Goal: Check status

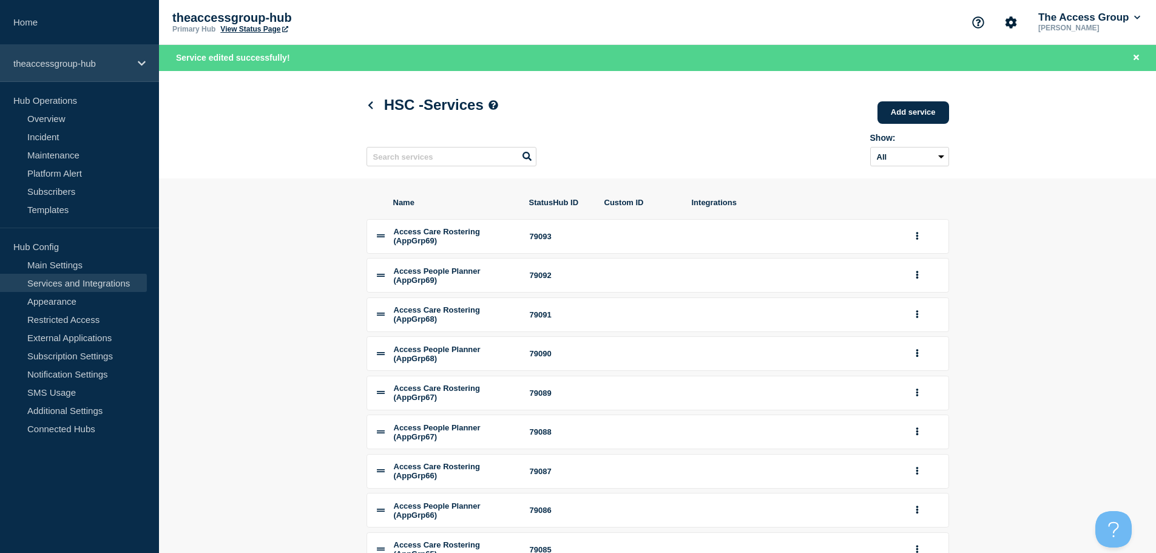
click at [80, 65] on p "theaccessgroup-hub" at bounding box center [71, 63] width 116 height 10
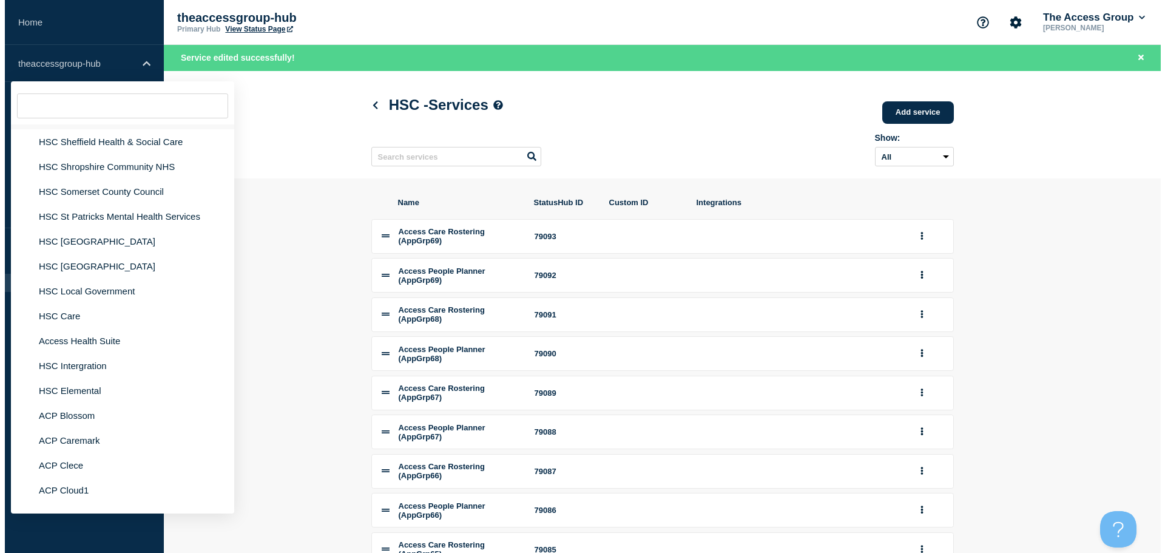
scroll to position [3215, 0]
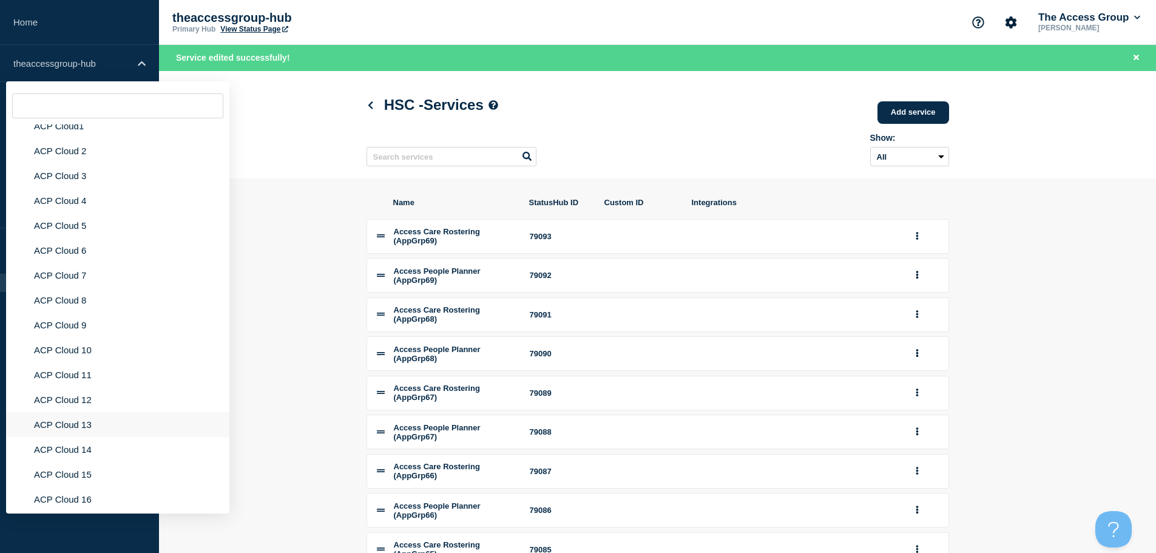
click at [72, 437] on li "ACP Cloud 13" at bounding box center [117, 449] width 223 height 25
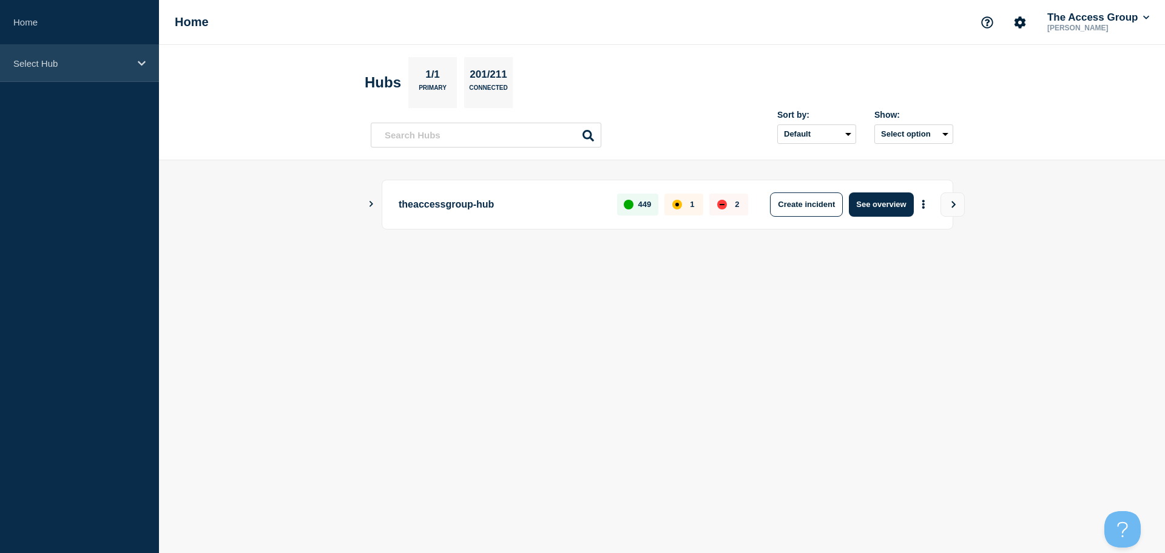
click at [144, 59] on icon at bounding box center [142, 63] width 8 height 9
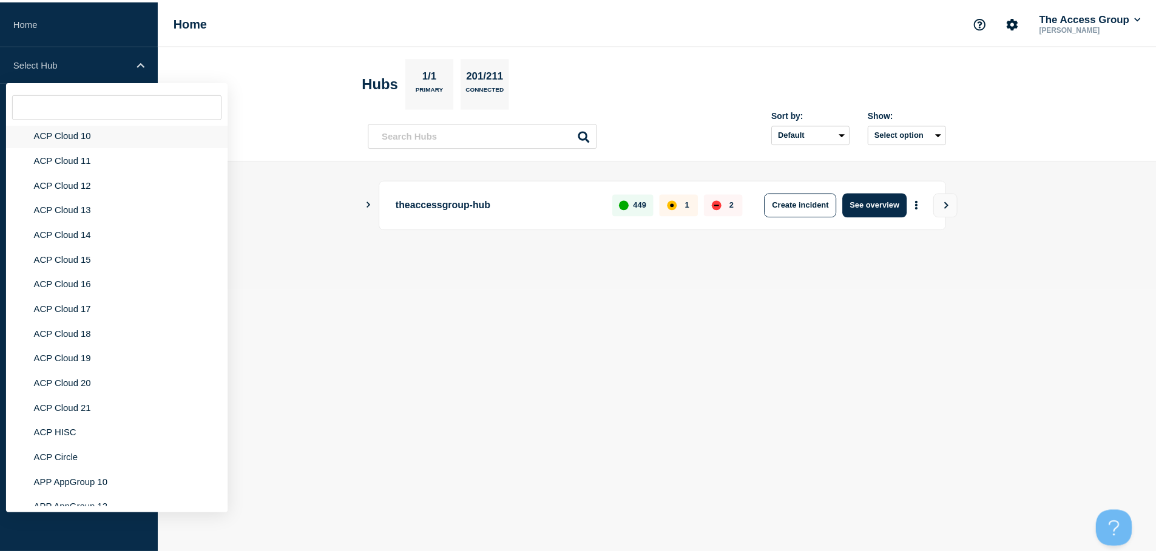
scroll to position [3458, 0]
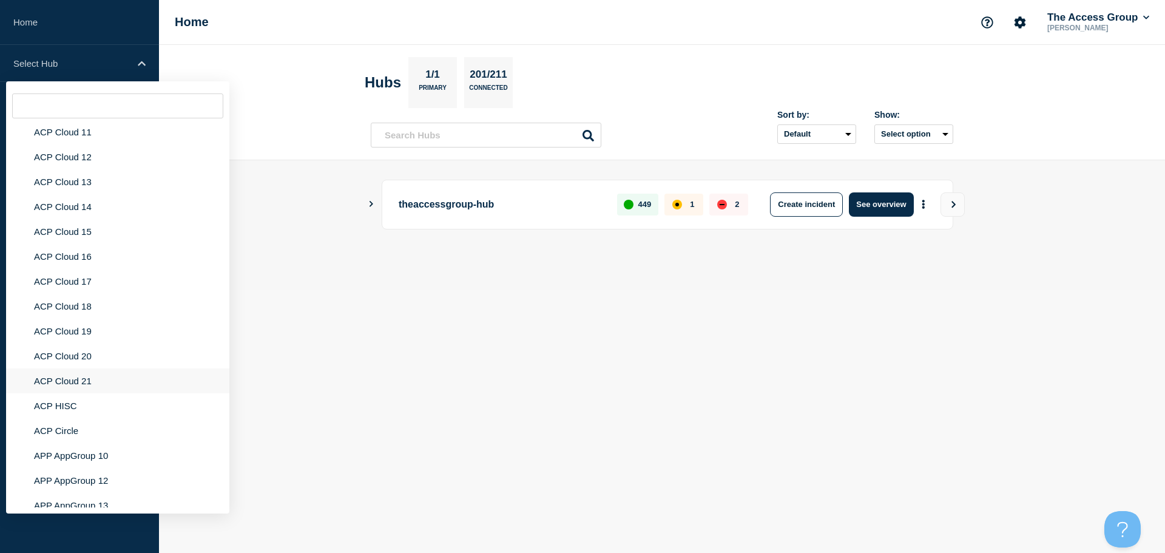
click at [101, 393] on li "ACP Cloud 21" at bounding box center [117, 405] width 223 height 25
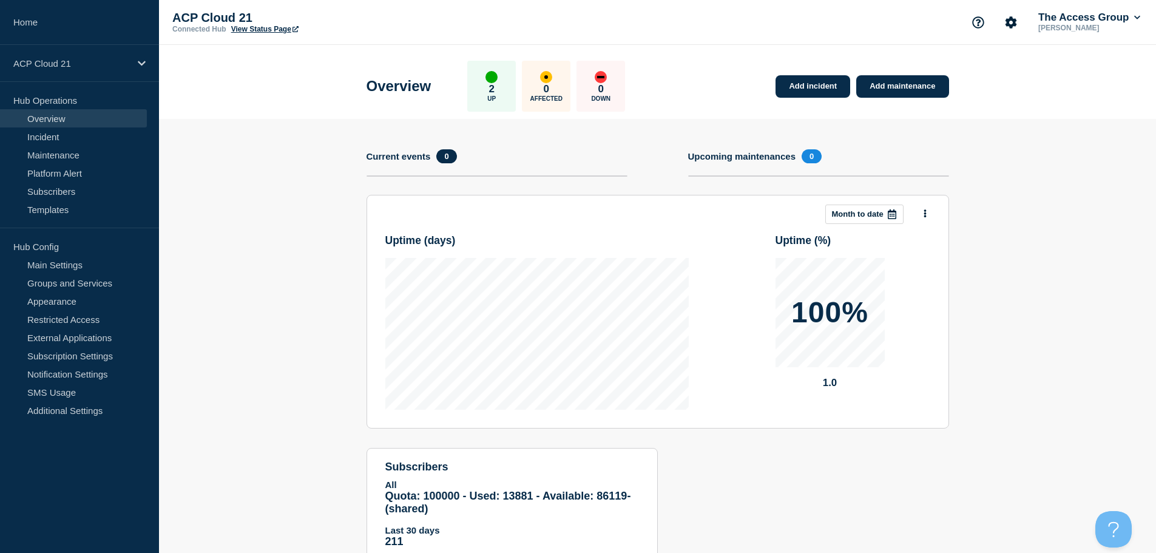
click at [263, 31] on link "View Status Page" at bounding box center [264, 29] width 67 height 8
